Goal: Find specific page/section: Find specific page/section

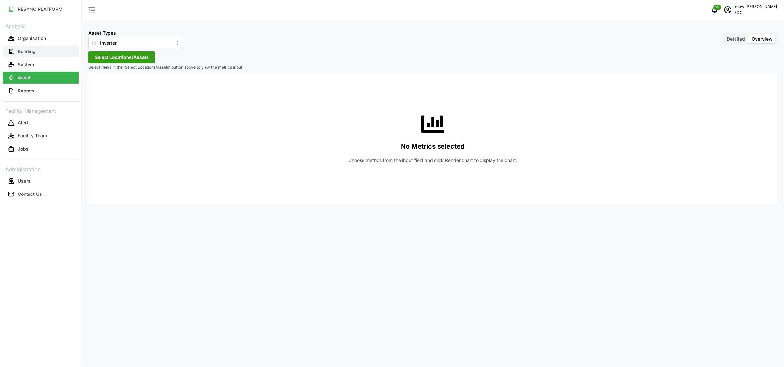
click at [27, 49] on p "Building" at bounding box center [27, 51] width 18 height 7
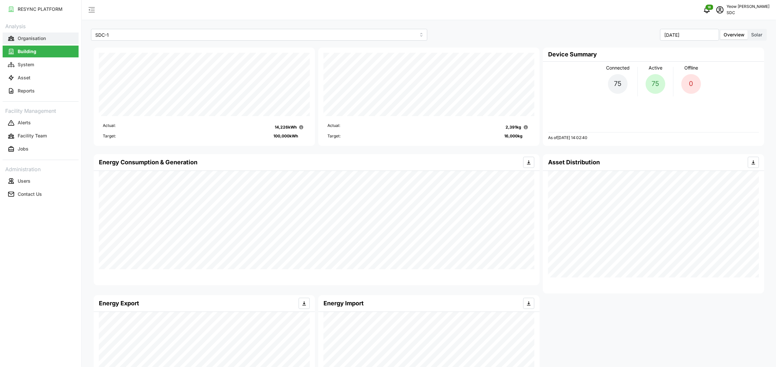
click at [37, 35] on p "Organisation" at bounding box center [32, 38] width 28 height 7
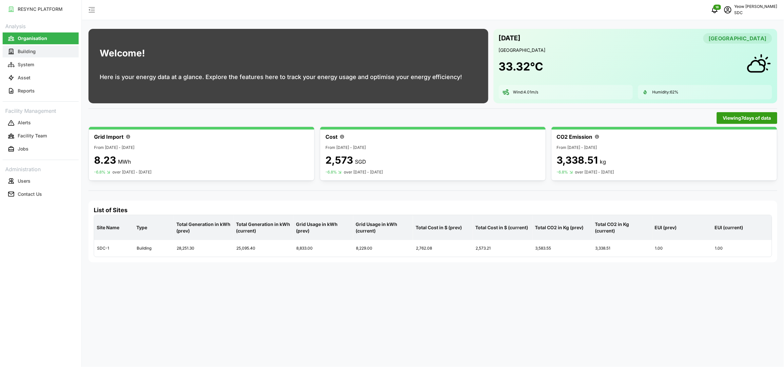
click at [29, 52] on p "Building" at bounding box center [27, 51] width 18 height 7
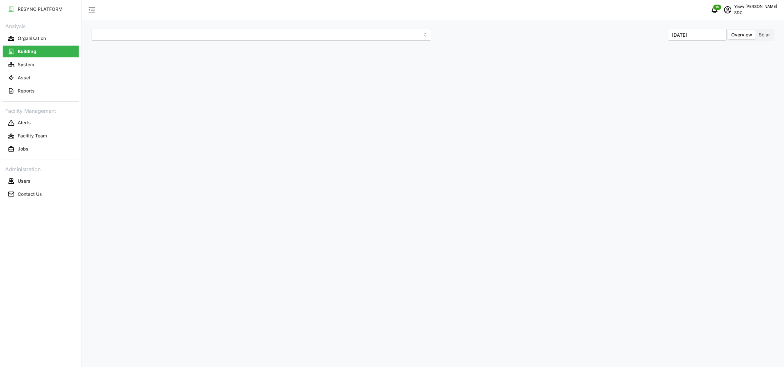
type input "SDC-1"
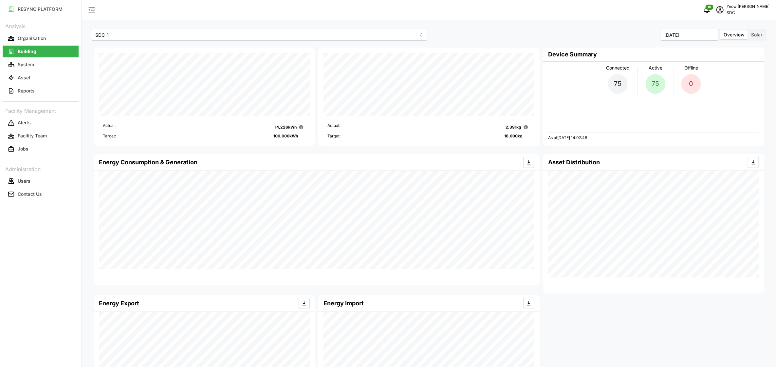
click at [755, 34] on span "Solar" at bounding box center [757, 35] width 11 height 6
click at [748, 30] on input "Solar" at bounding box center [748, 30] width 0 height 0
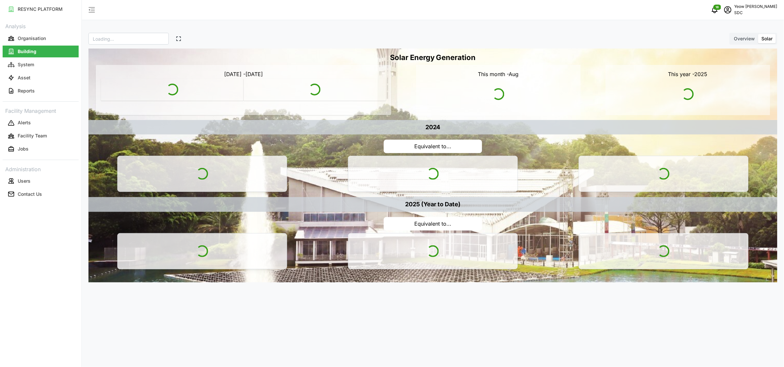
type input "SDC"
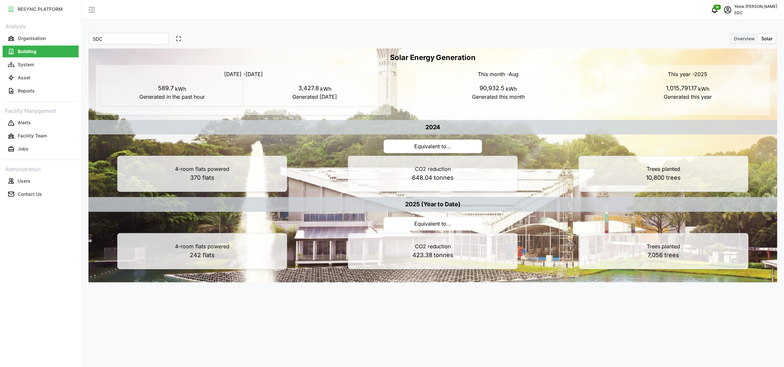
click at [93, 11] on icon "button" at bounding box center [92, 10] width 8 height 8
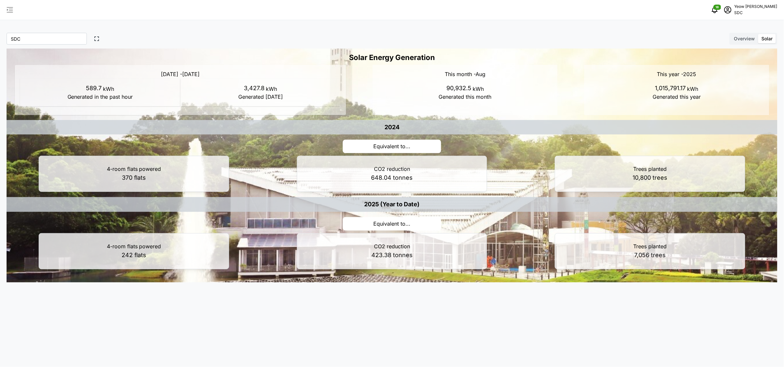
drag, startPoint x: 778, startPoint y: 0, endPoint x: 179, endPoint y: 10, distance: 598.6
click at [179, 10] on div "18 [PERSON_NAME] SDC" at bounding box center [392, 10] width 784 height 20
click at [8, 6] on icon "button" at bounding box center [10, 10] width 8 height 8
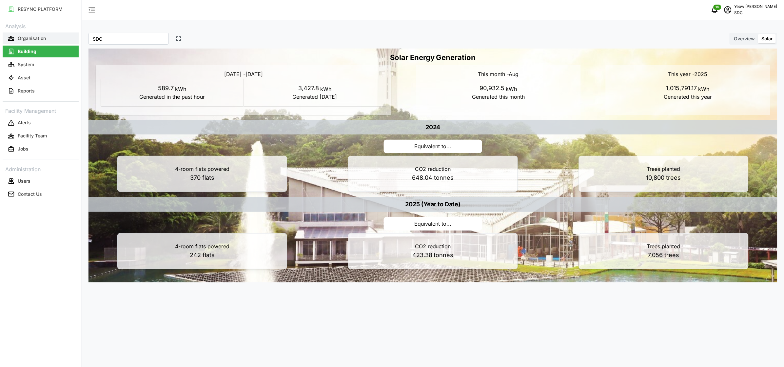
click at [42, 39] on p "Organisation" at bounding box center [32, 38] width 28 height 7
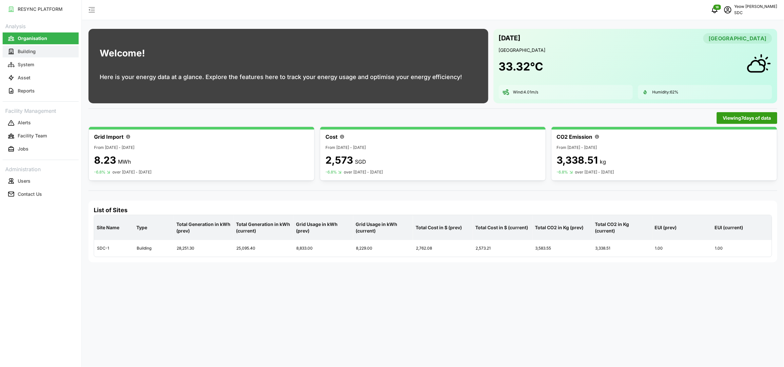
click at [23, 54] on p "Building" at bounding box center [27, 51] width 18 height 7
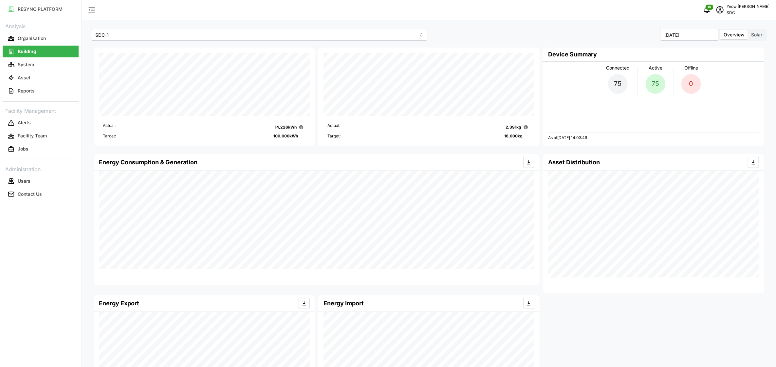
click at [755, 35] on span "Solar" at bounding box center [757, 35] width 11 height 6
click at [748, 30] on input "Solar" at bounding box center [748, 30] width 0 height 0
